Goal: Task Accomplishment & Management: Manage account settings

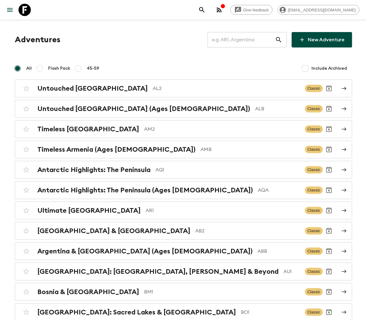
click at [245, 39] on input "text" at bounding box center [241, 39] width 68 height 17
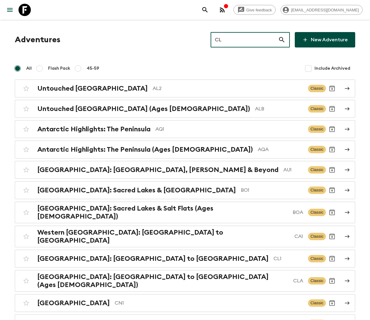
type input "CL1"
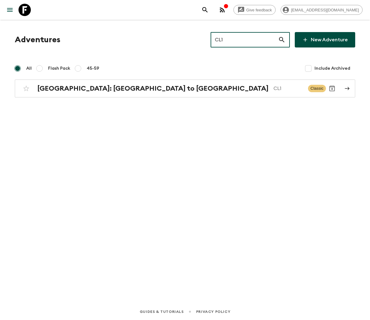
click at [83, 88] on h2 "[GEOGRAPHIC_DATA]: [GEOGRAPHIC_DATA] to [GEOGRAPHIC_DATA]" at bounding box center [152, 88] width 231 height 8
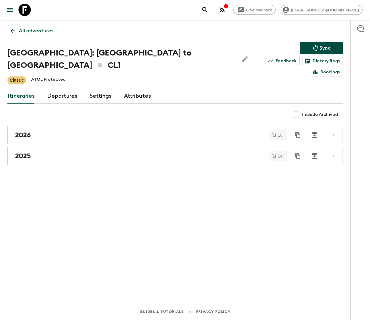
click at [60, 89] on link "Departures" at bounding box center [62, 96] width 30 height 15
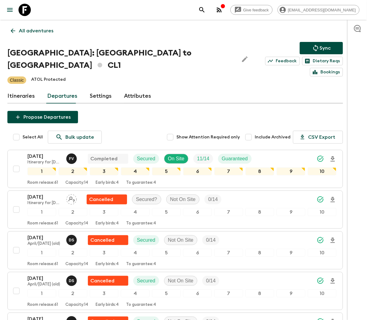
scroll to position [1536, 0]
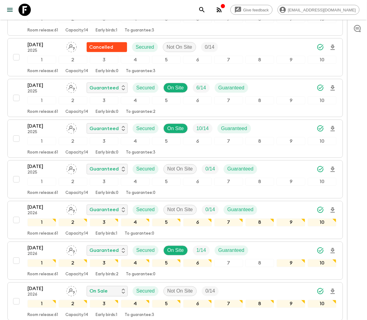
click at [16, 174] on input "checkbox" at bounding box center [16, 179] width 12 height 12
checkbox input "true"
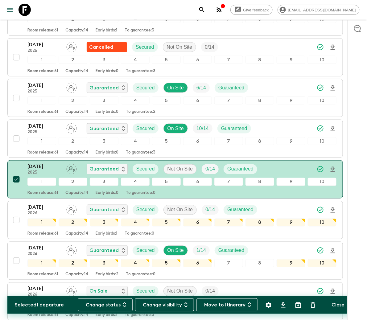
click at [108, 304] on button "Change status" at bounding box center [105, 304] width 55 height 13
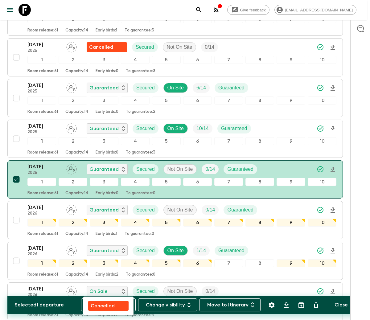
click at [109, 304] on p "Cancelled" at bounding box center [103, 305] width 24 height 7
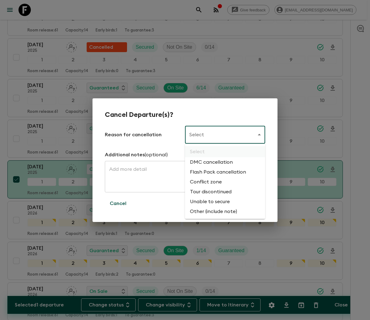
click at [217, 171] on li "Flash Pack cancellation" at bounding box center [225, 172] width 80 height 10
type input "FLASHPACK_CANCELLATION"
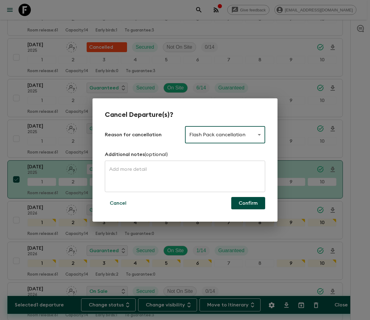
click at [248, 202] on button "Confirm" at bounding box center [248, 203] width 34 height 12
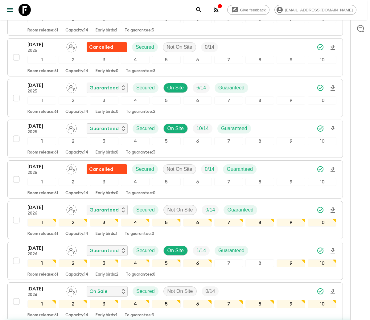
checkbox input "false"
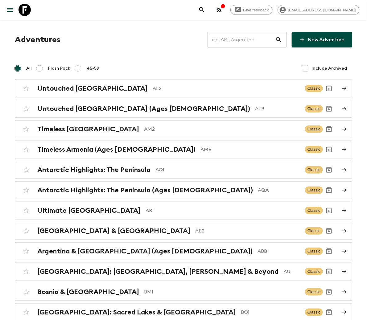
click at [242, 39] on input "text" at bounding box center [241, 39] width 68 height 17
type input "JP2"
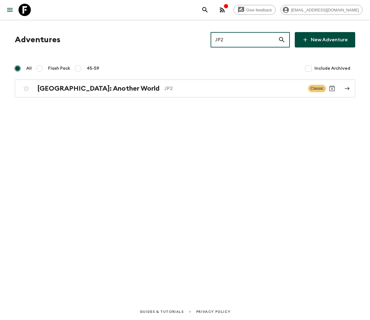
click at [72, 88] on h2 "[GEOGRAPHIC_DATA]: Another World" at bounding box center [98, 88] width 122 height 8
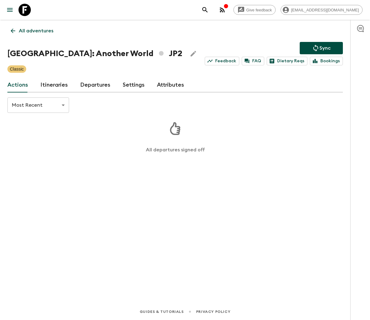
click at [93, 84] on link "Departures" at bounding box center [95, 85] width 30 height 15
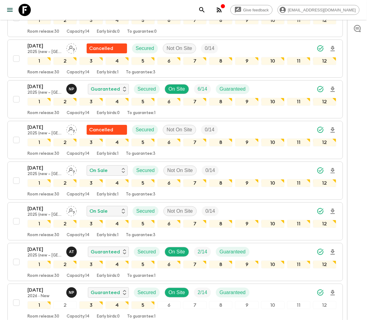
scroll to position [597, 0]
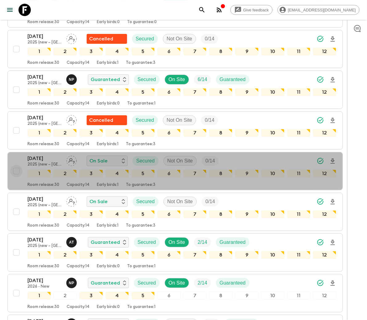
click at [16, 173] on input "checkbox" at bounding box center [16, 171] width 12 height 12
checkbox input "true"
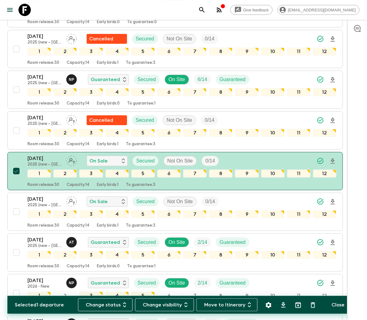
click at [108, 304] on button "Change status" at bounding box center [105, 304] width 55 height 13
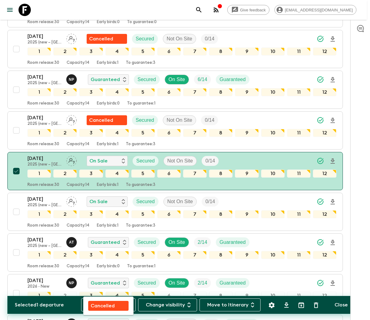
click at [109, 304] on p "Cancelled" at bounding box center [103, 305] width 24 height 7
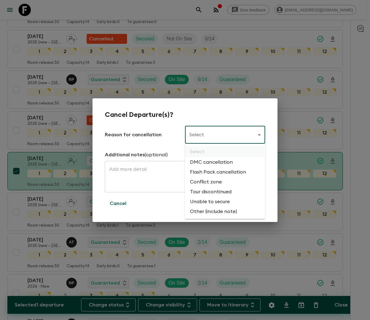
click at [217, 171] on li "Flash Pack cancellation" at bounding box center [225, 172] width 80 height 10
type input "FLASHPACK_CANCELLATION"
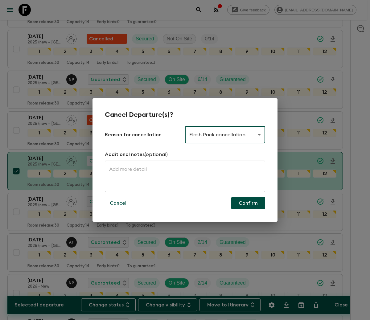
click at [248, 202] on button "Confirm" at bounding box center [248, 203] width 34 height 12
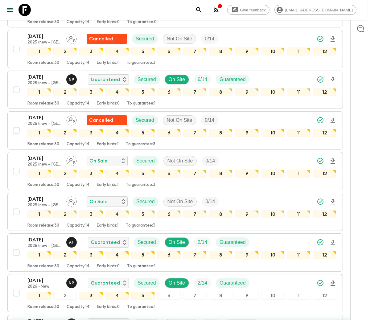
checkbox input "false"
